Goal: Information Seeking & Learning: Compare options

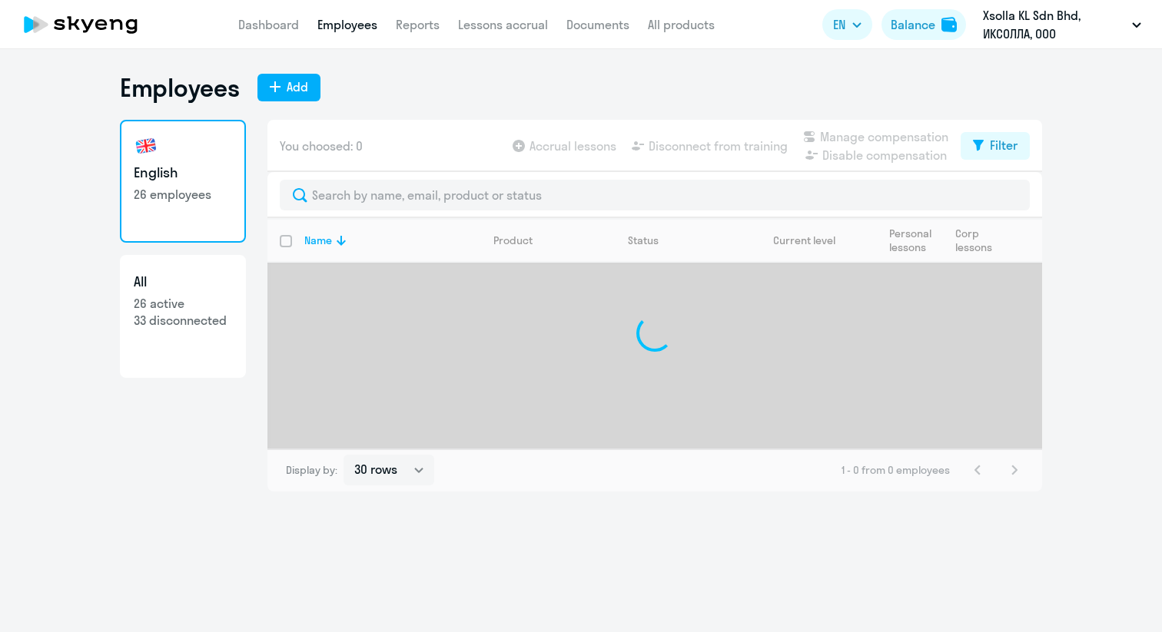
select select "30"
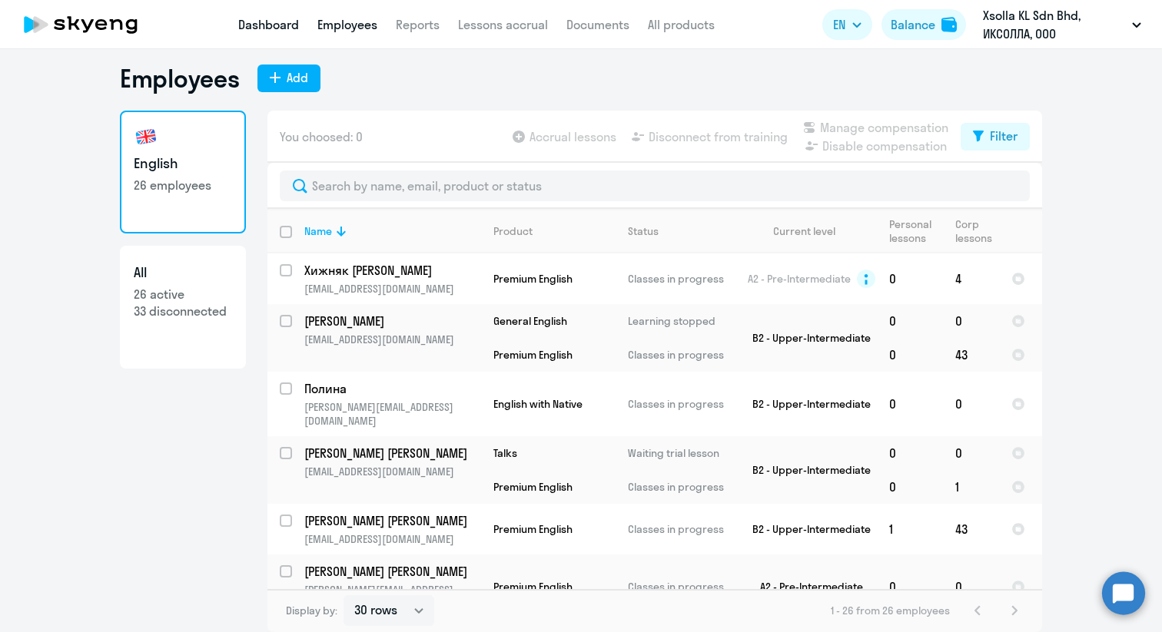
click at [260, 22] on link "Dashboard" at bounding box center [268, 24] width 61 height 15
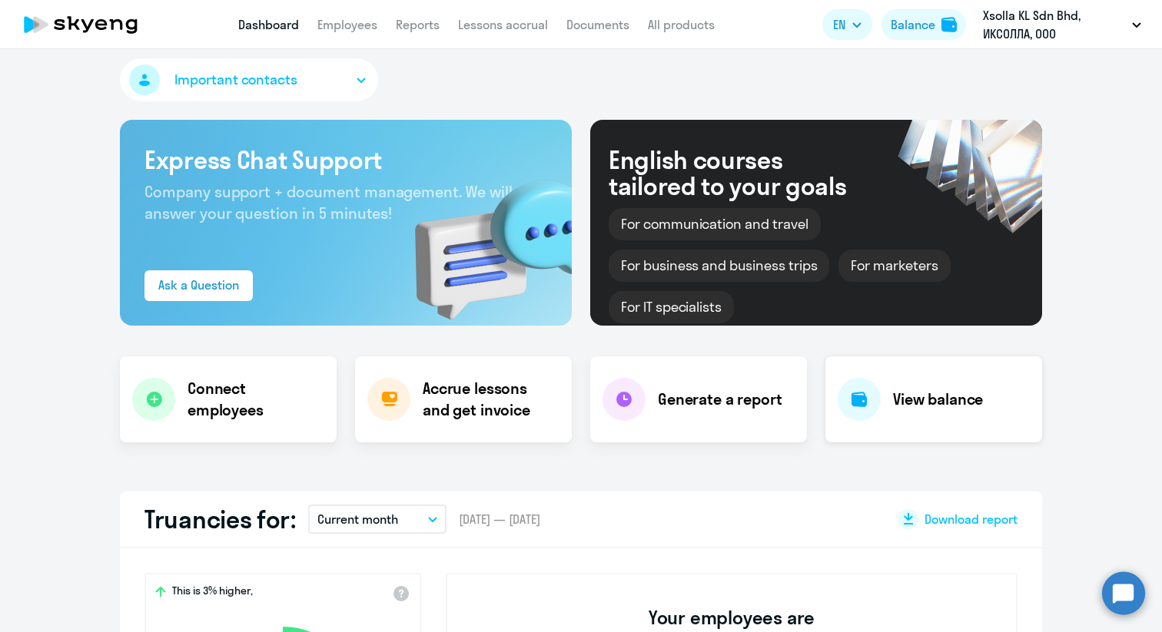
click at [897, 409] on h4 "View balance" at bounding box center [938, 400] width 90 height 22
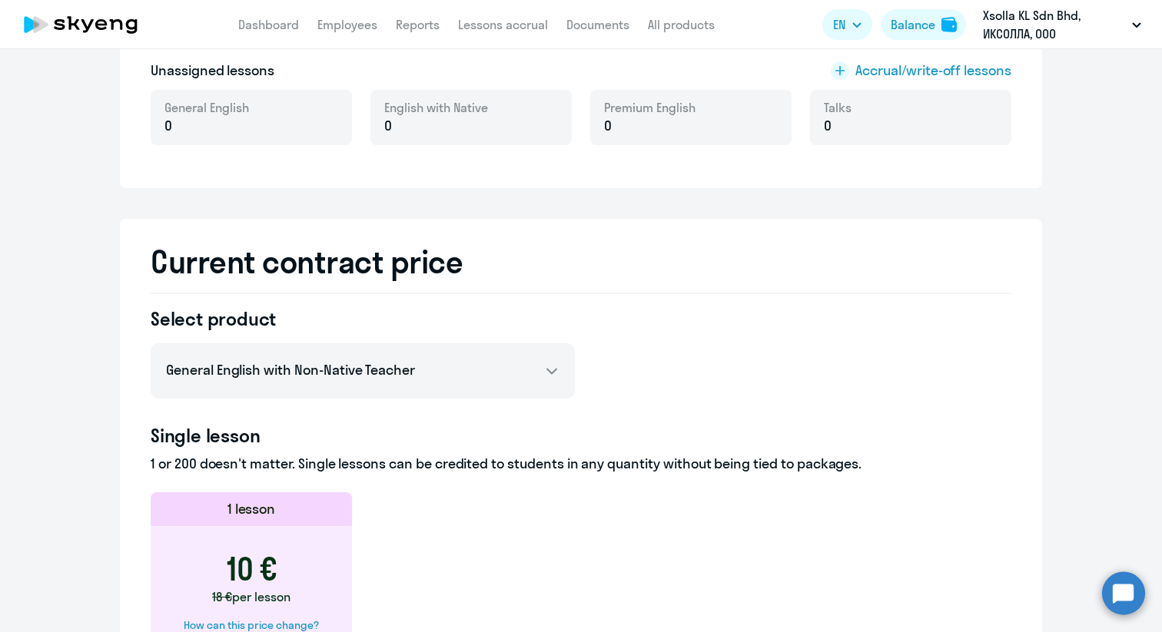
scroll to position [256, 0]
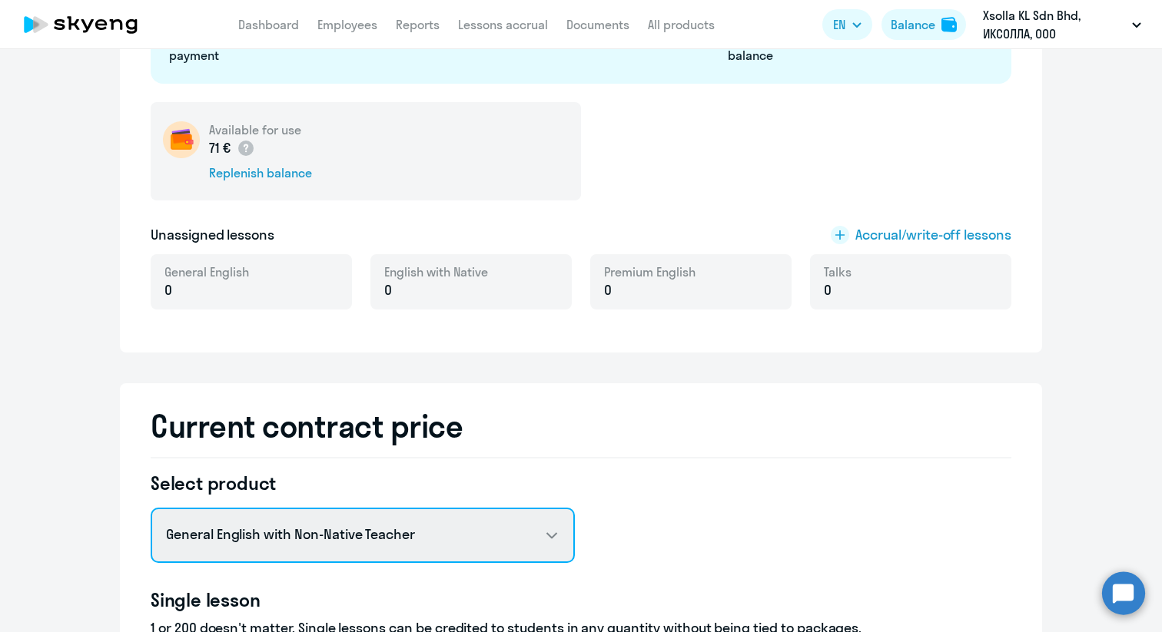
click at [487, 541] on select "General English with Non-Native Teacher General English with Native Teacher Pre…" at bounding box center [363, 535] width 424 height 55
click at [348, 522] on select "General English with Non-Native Teacher General English with Native Teacher Pre…" at bounding box center [363, 535] width 424 height 55
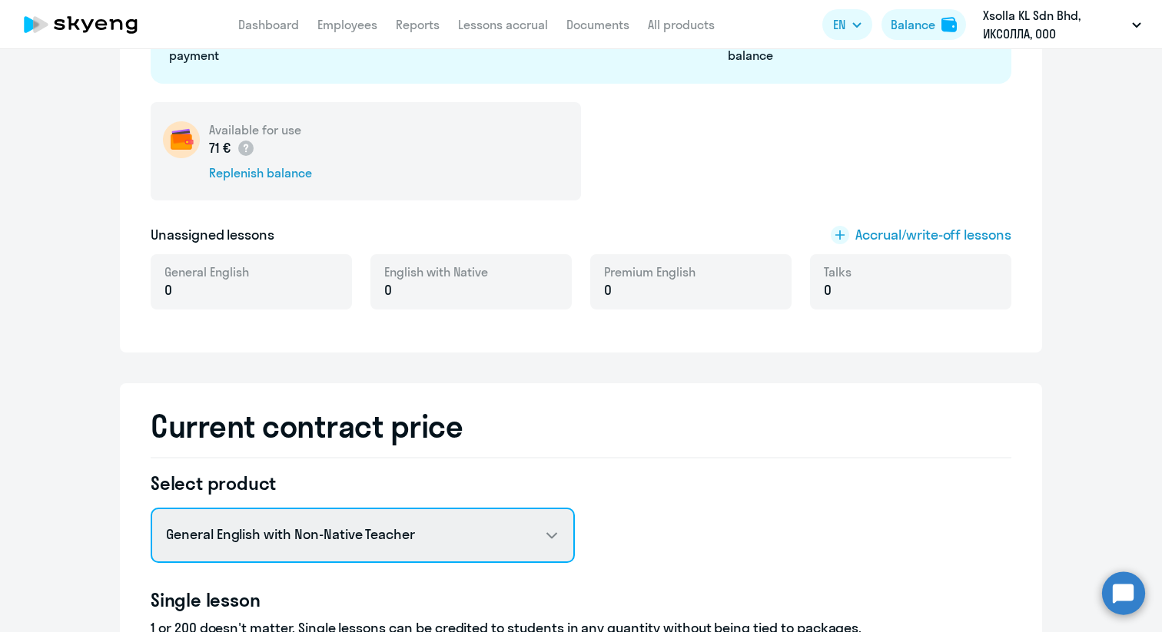
click at [522, 529] on select "General English with Non-Native Teacher General English with Native Teacher Pre…" at bounding box center [363, 535] width 424 height 55
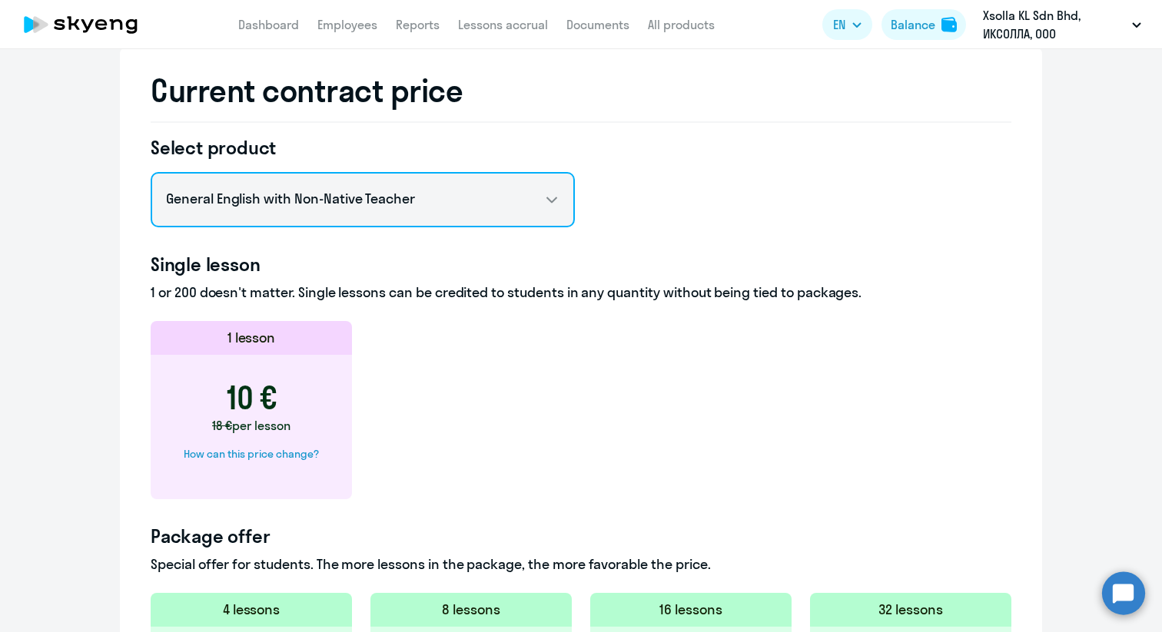
scroll to position [622, 0]
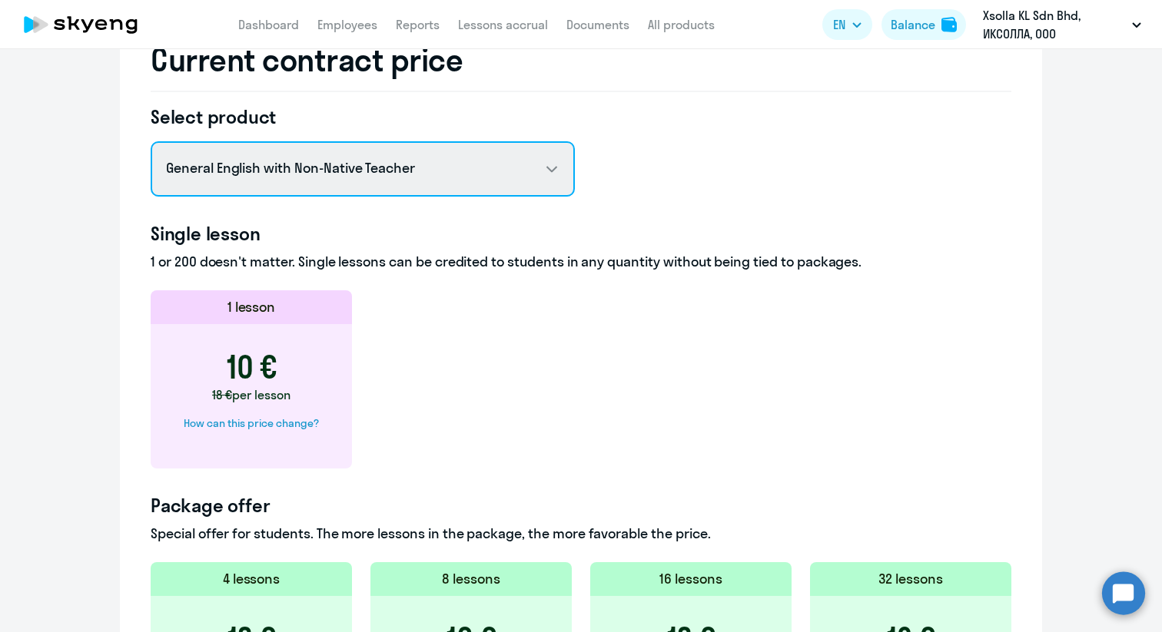
click at [526, 179] on select "General English with Non-Native Teacher General English with Native Teacher Pre…" at bounding box center [363, 168] width 424 height 55
click at [151, 141] on select "General English with Non-Native Teacher General English with Native Teacher Pre…" at bounding box center [363, 168] width 424 height 55
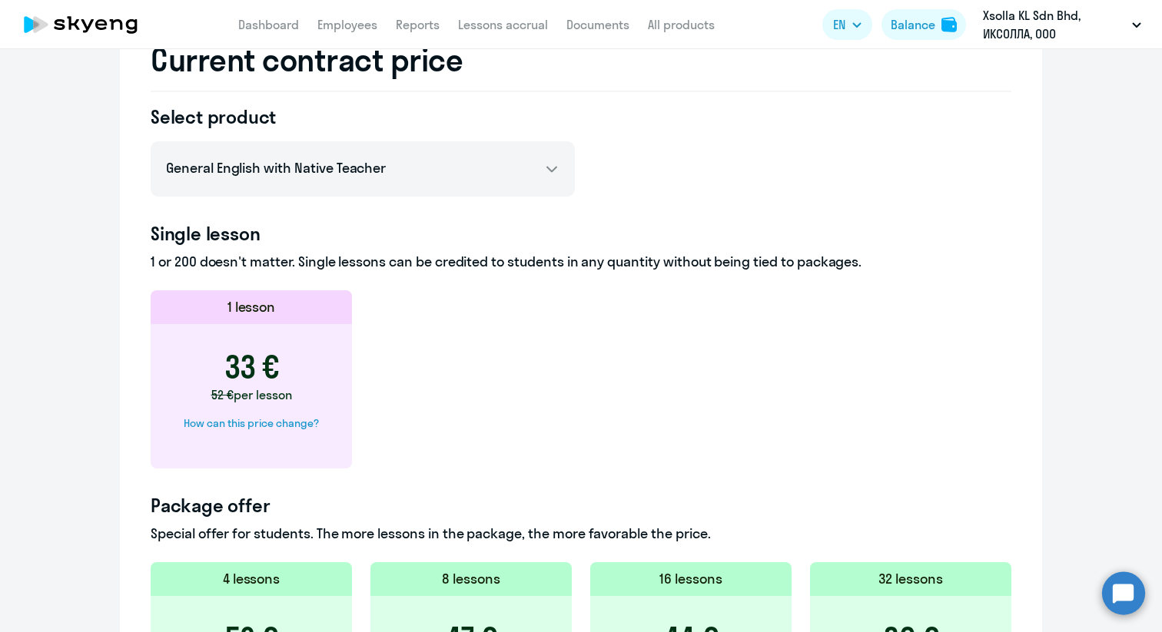
drag, startPoint x: 287, startPoint y: 358, endPoint x: 220, endPoint y: 358, distance: 67.6
click at [220, 358] on div "33 € 52 € per lesson How can this price change?" at bounding box center [251, 396] width 201 height 144
copy h3 "33 €"
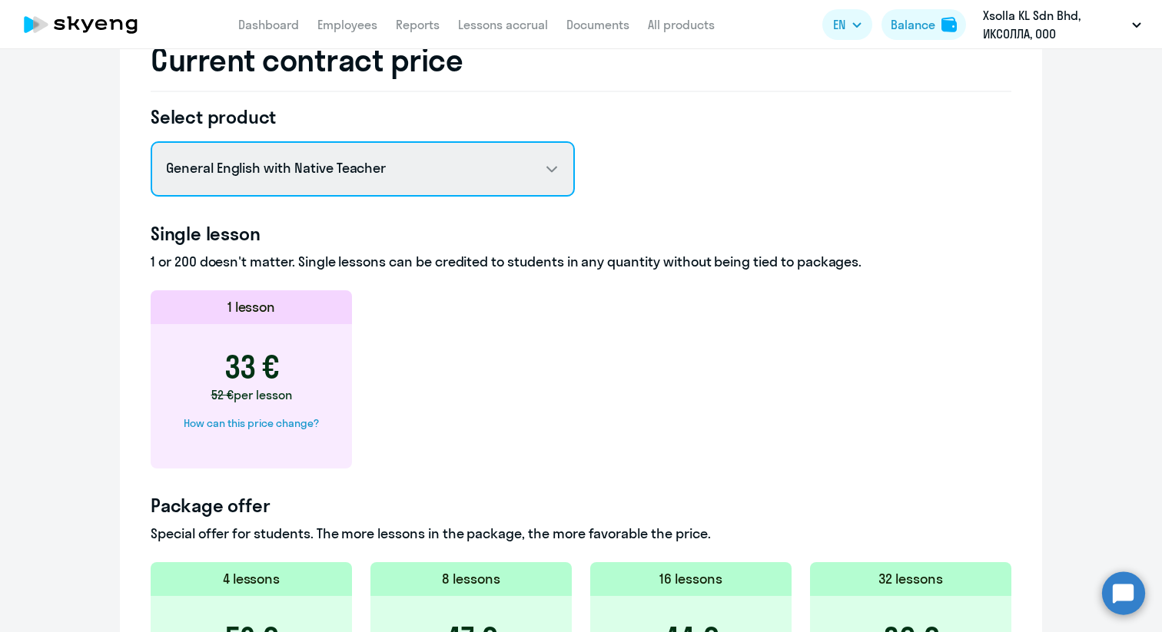
click at [327, 164] on select "General English with Non-Native Teacher General English with Native Teacher Pre…" at bounding box center [363, 168] width 424 height 55
click at [151, 141] on select "General English with Non-Native Teacher General English with Native Teacher Pre…" at bounding box center [363, 168] width 424 height 55
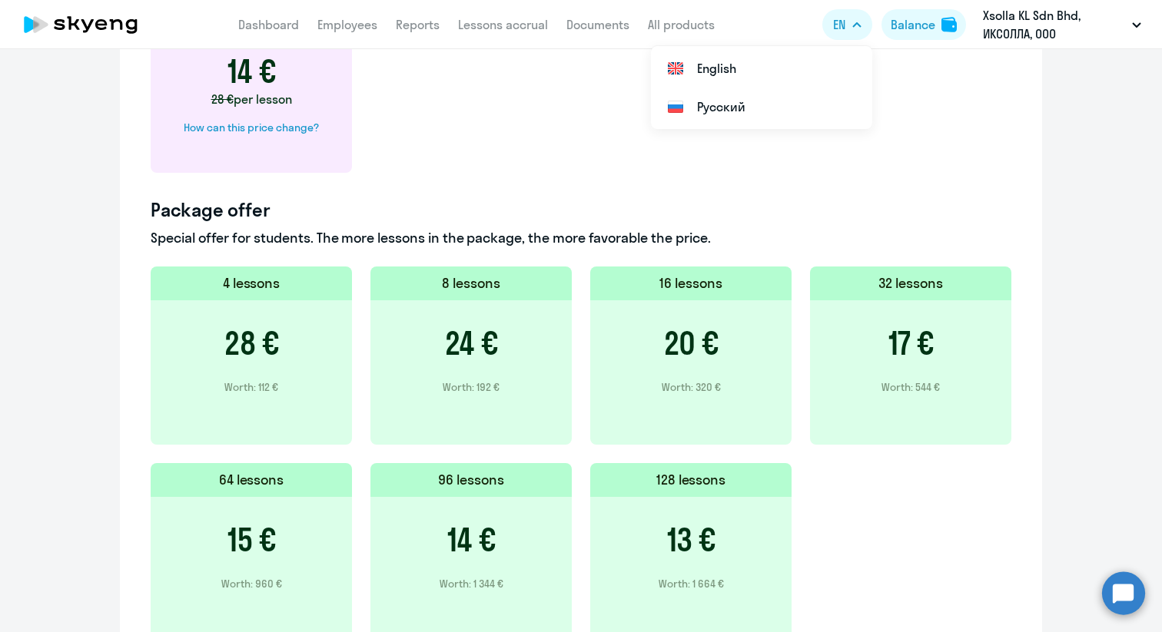
scroll to position [1023, 0]
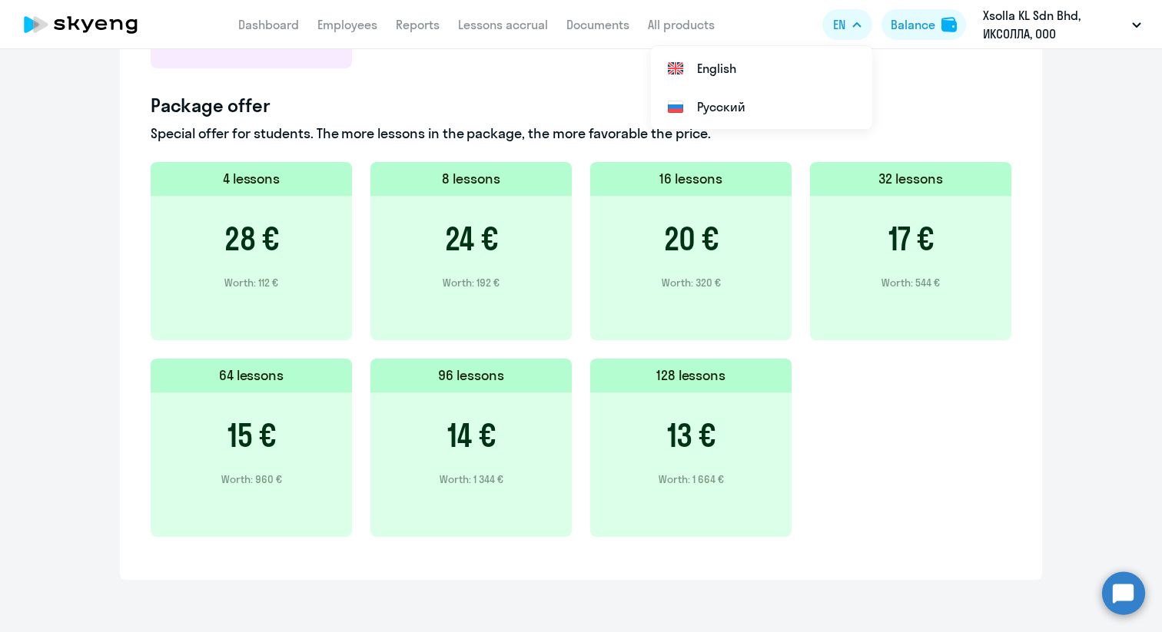
click at [948, 488] on div "4 lessons 28 € Worth: 112 € 8 lessons 24 € Worth: 192 € 16 lessons 20 € Worth: …" at bounding box center [581, 358] width 861 height 393
click at [924, 459] on div "4 lessons 28 € Worth: 112 € 8 lessons 24 € Worth: 192 € 16 lessons 20 € Worth: …" at bounding box center [581, 358] width 861 height 393
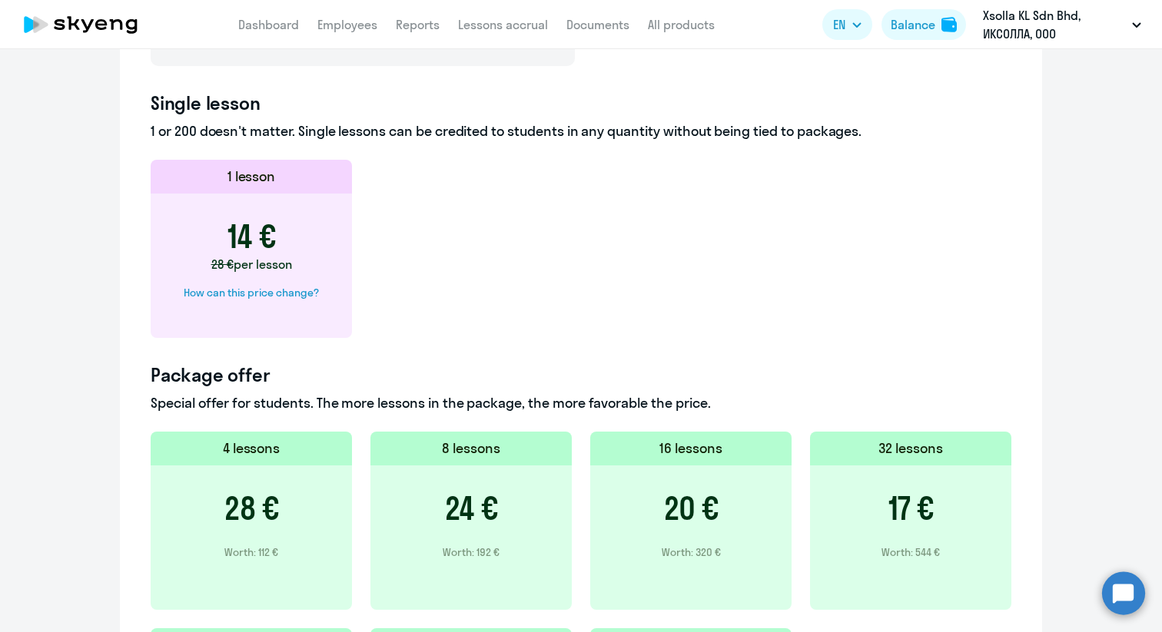
scroll to position [680, 0]
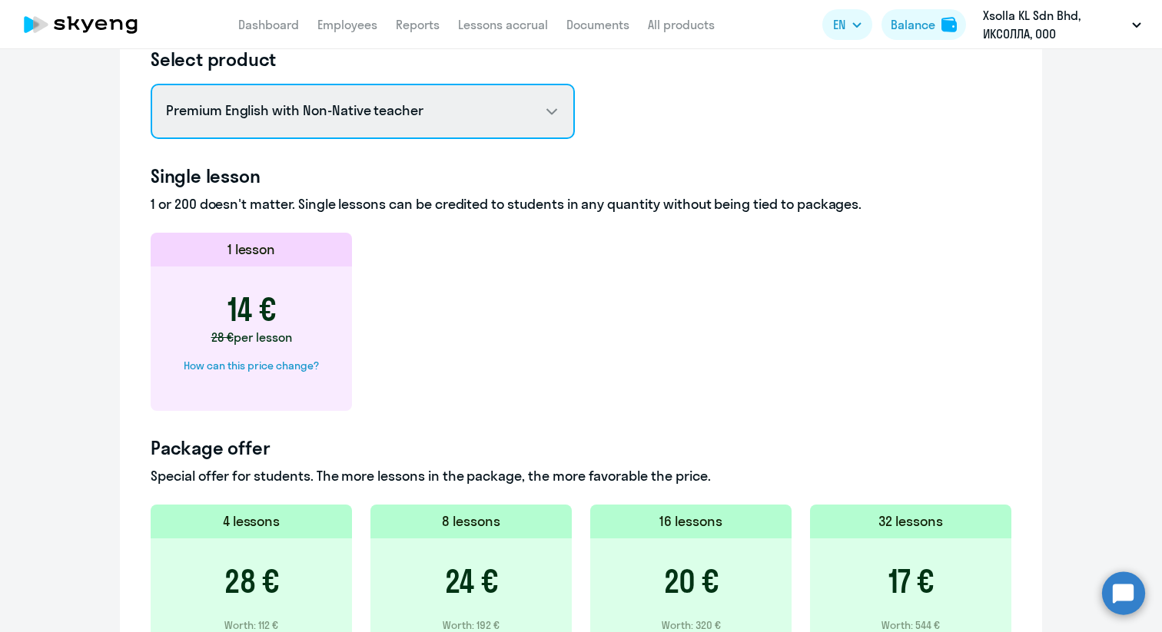
click at [387, 116] on select "General English with Non-Native Teacher General English with Native Teacher Pre…" at bounding box center [363, 111] width 424 height 55
click at [151, 84] on select "General English with Non-Native Teacher General English with Native Teacher Pre…" at bounding box center [363, 111] width 424 height 55
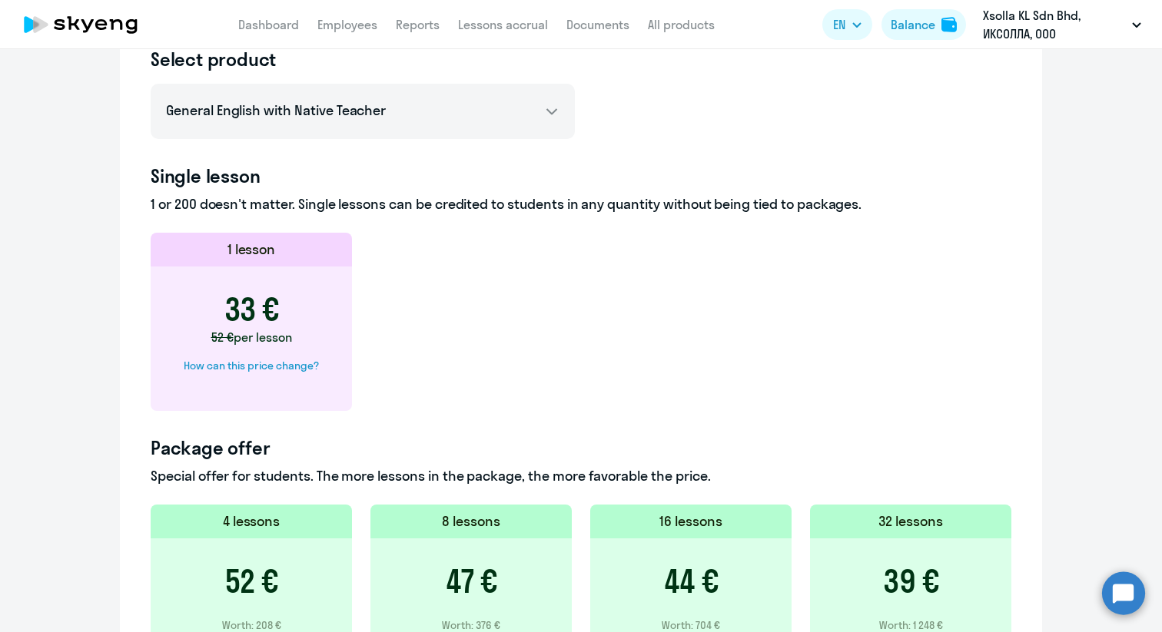
click at [546, 374] on app-price-card "1 lesson 33 € 52 € per lesson How can this price change?" at bounding box center [581, 322] width 861 height 178
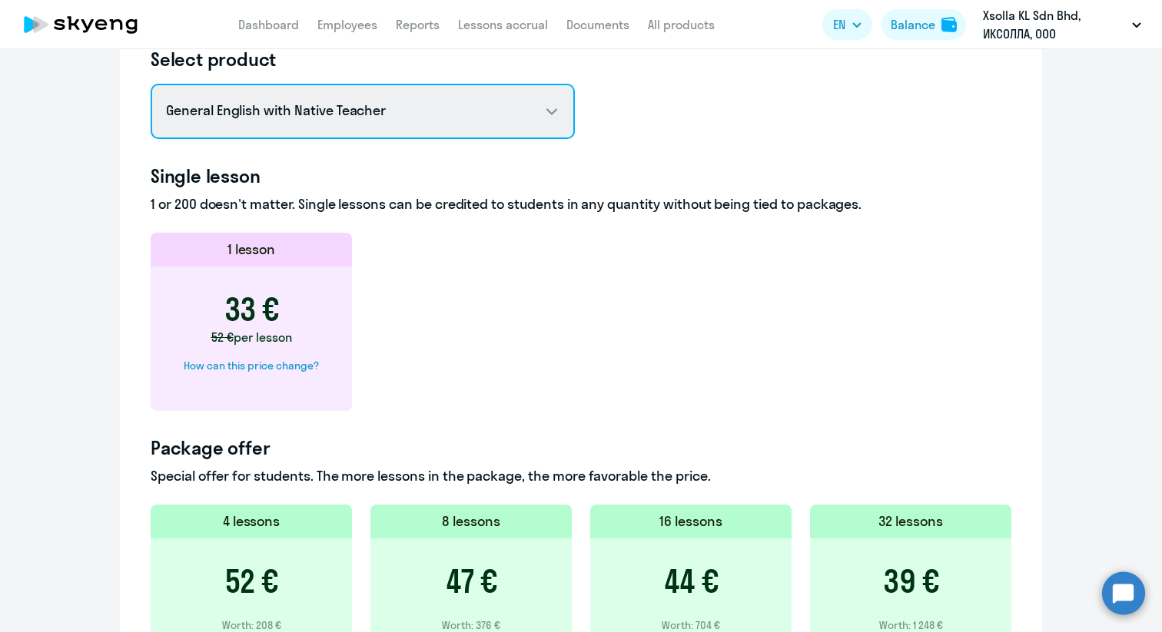
click at [487, 103] on select "General English with Non-Native Teacher General English with Native Teacher Pre…" at bounding box center [363, 111] width 424 height 55
select select "english_adult_not_native_speaker_premium"
click at [151, 84] on select "General English with Non-Native Teacher General English with Native Teacher Pre…" at bounding box center [363, 111] width 424 height 55
click at [510, 108] on select "General English with Non-Native Teacher General English with Native Teacher Pre…" at bounding box center [363, 111] width 424 height 55
